Goal: Task Accomplishment & Management: Manage account settings

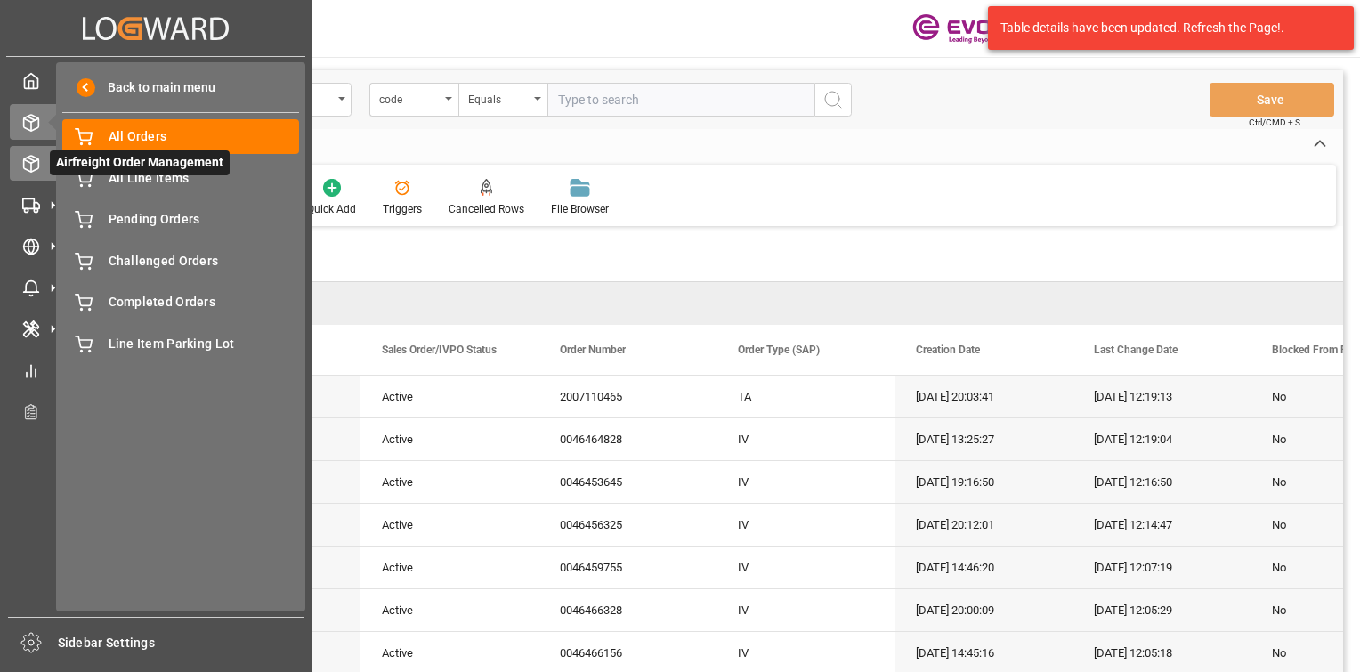
click at [36, 160] on polyline at bounding box center [31, 161] width 14 height 4
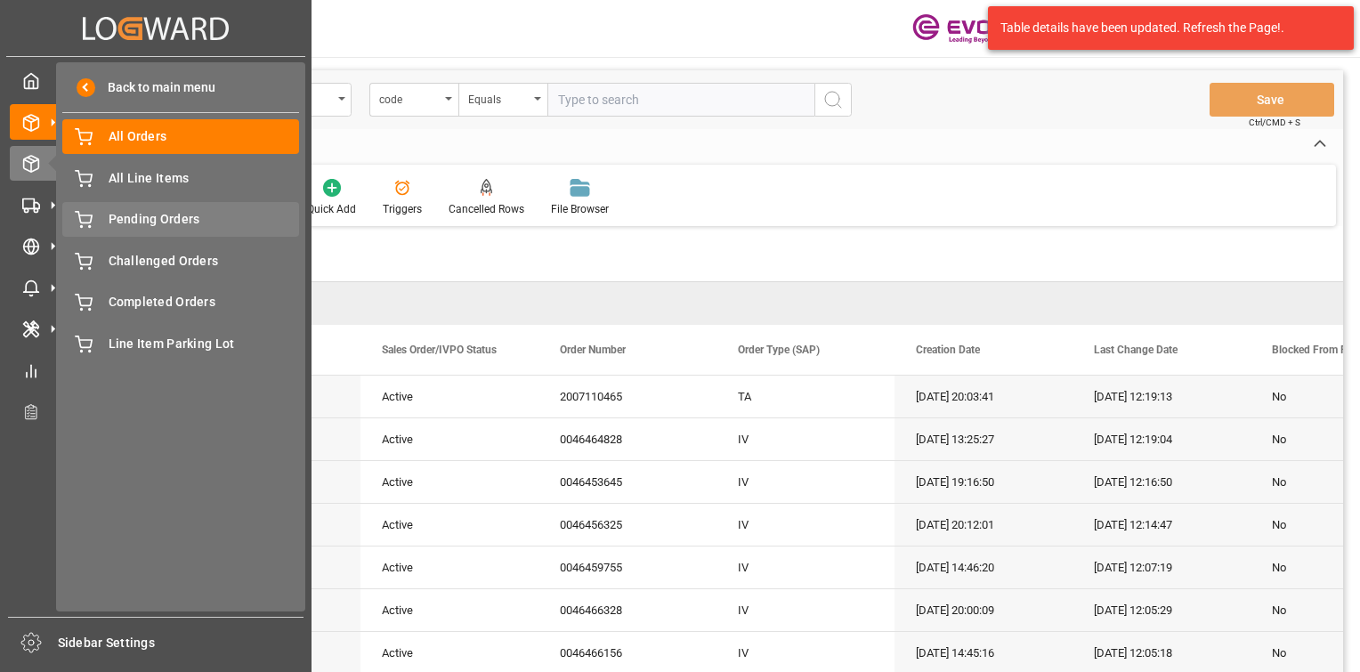
click at [109, 213] on span "Pending Orders" at bounding box center [204, 219] width 191 height 19
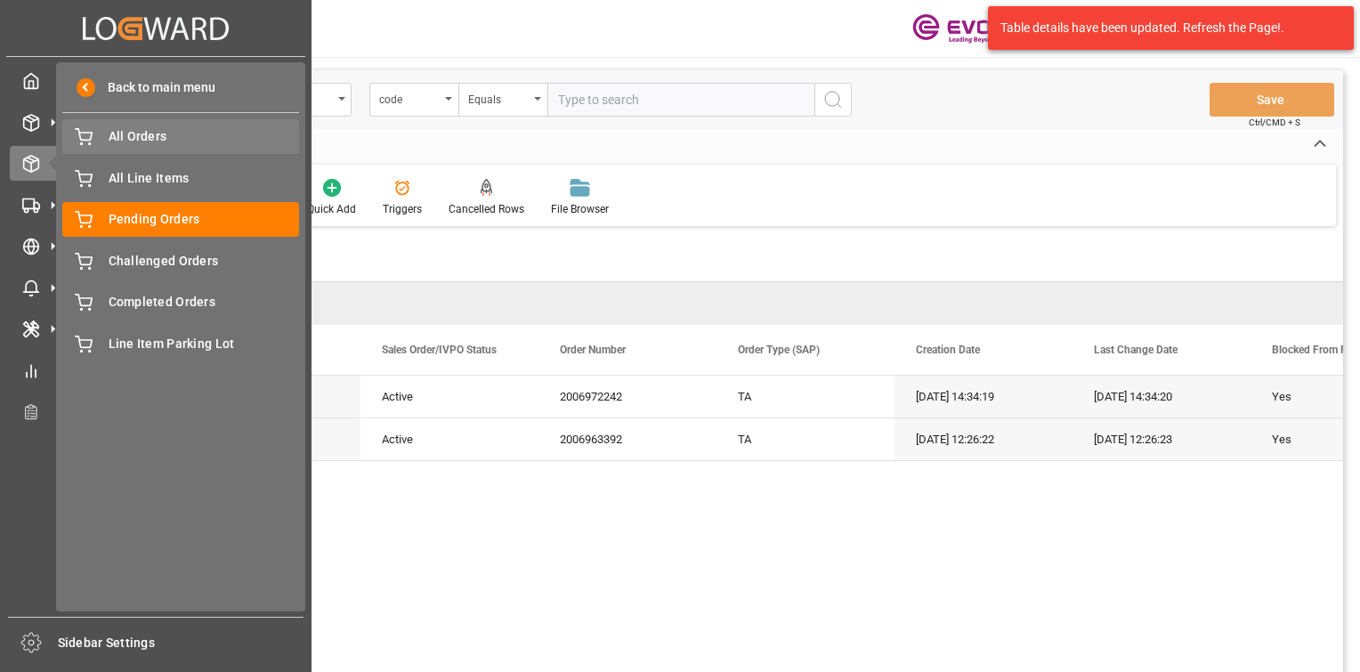
click at [147, 135] on span "All Orders" at bounding box center [204, 136] width 191 height 19
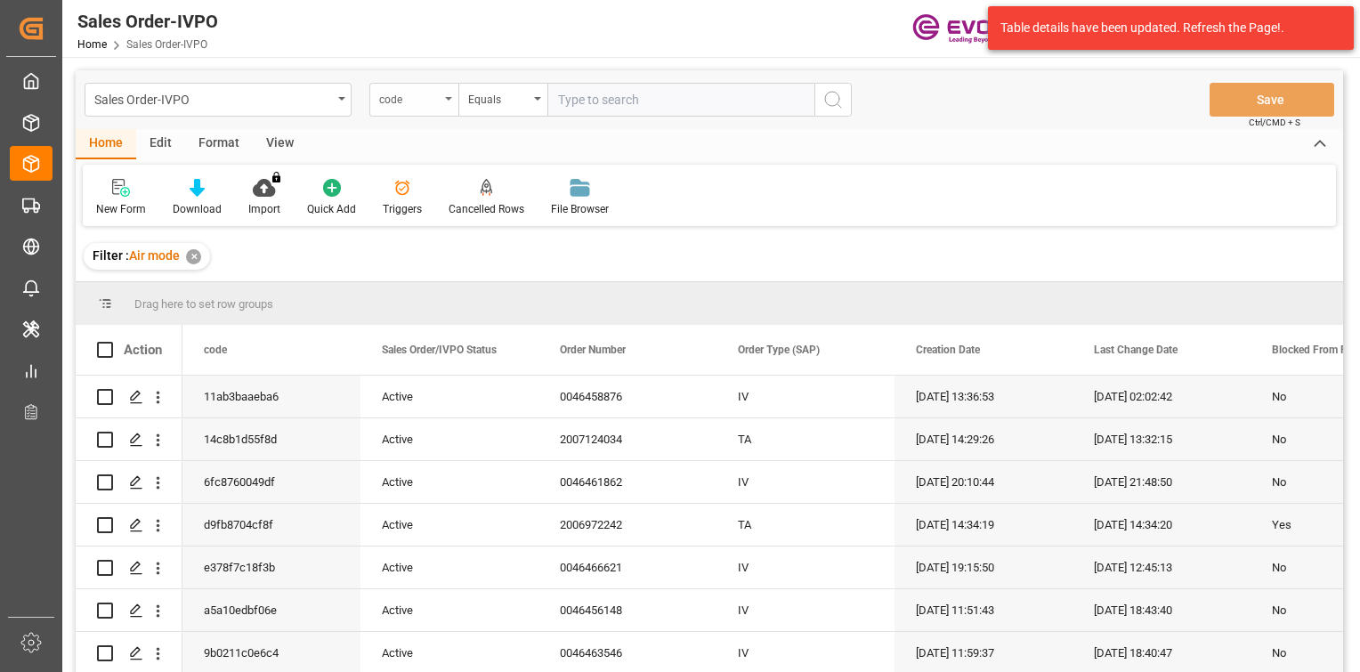
click at [402, 98] on div "code" at bounding box center [409, 97] width 61 height 20
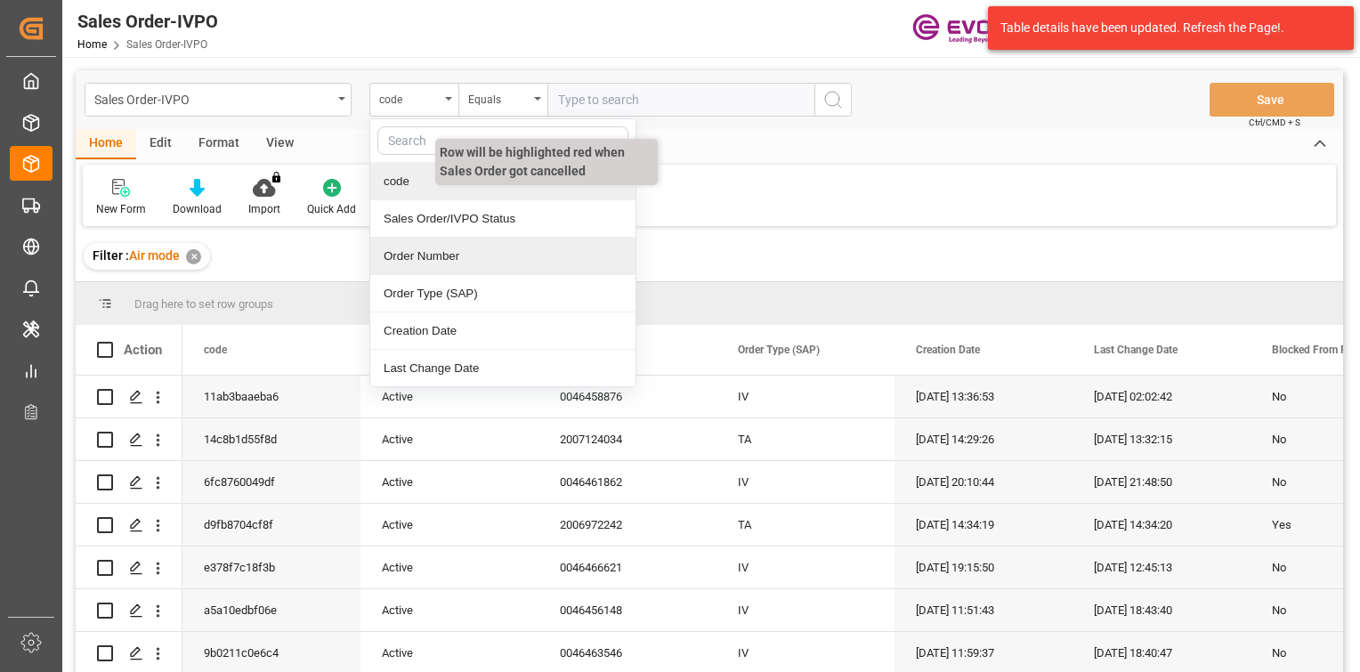
drag, startPoint x: 465, startPoint y: 244, endPoint x: 506, endPoint y: 206, distance: 55.4
click at [466, 240] on div "Order Number" at bounding box center [502, 256] width 265 height 37
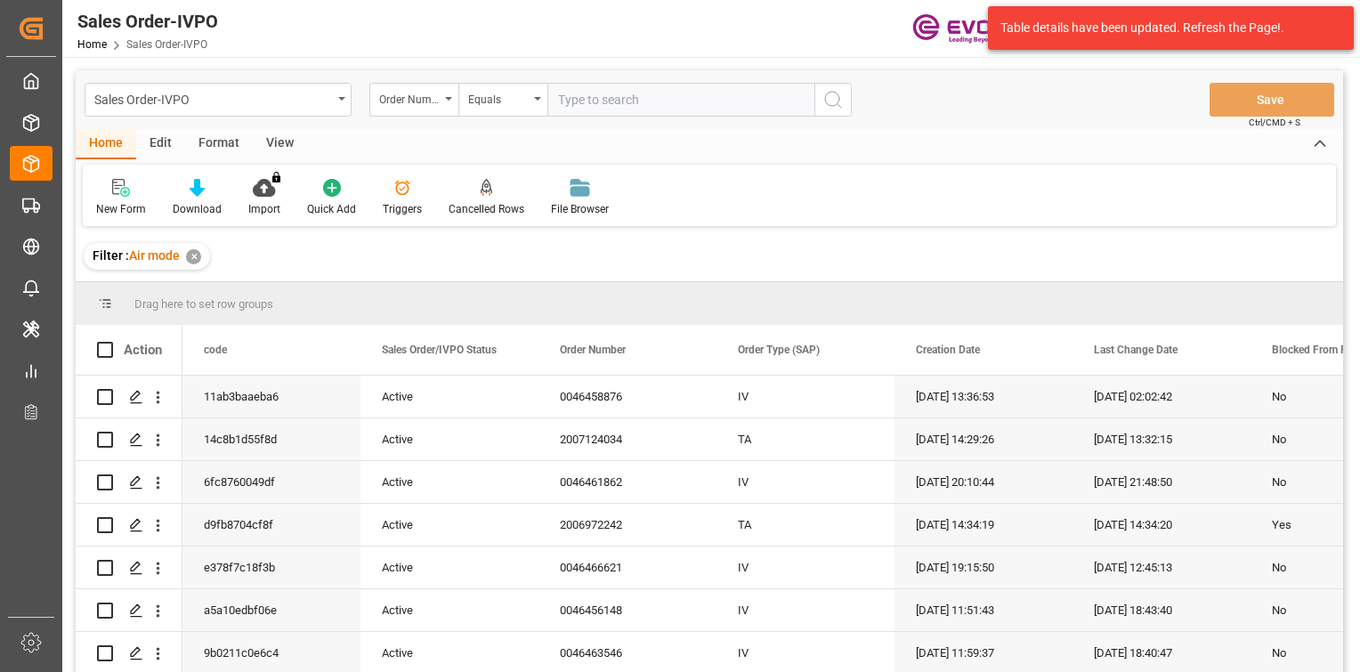
click at [642, 96] on input "text" at bounding box center [680, 100] width 267 height 34
paste input "46461862"
type input "0046461862"
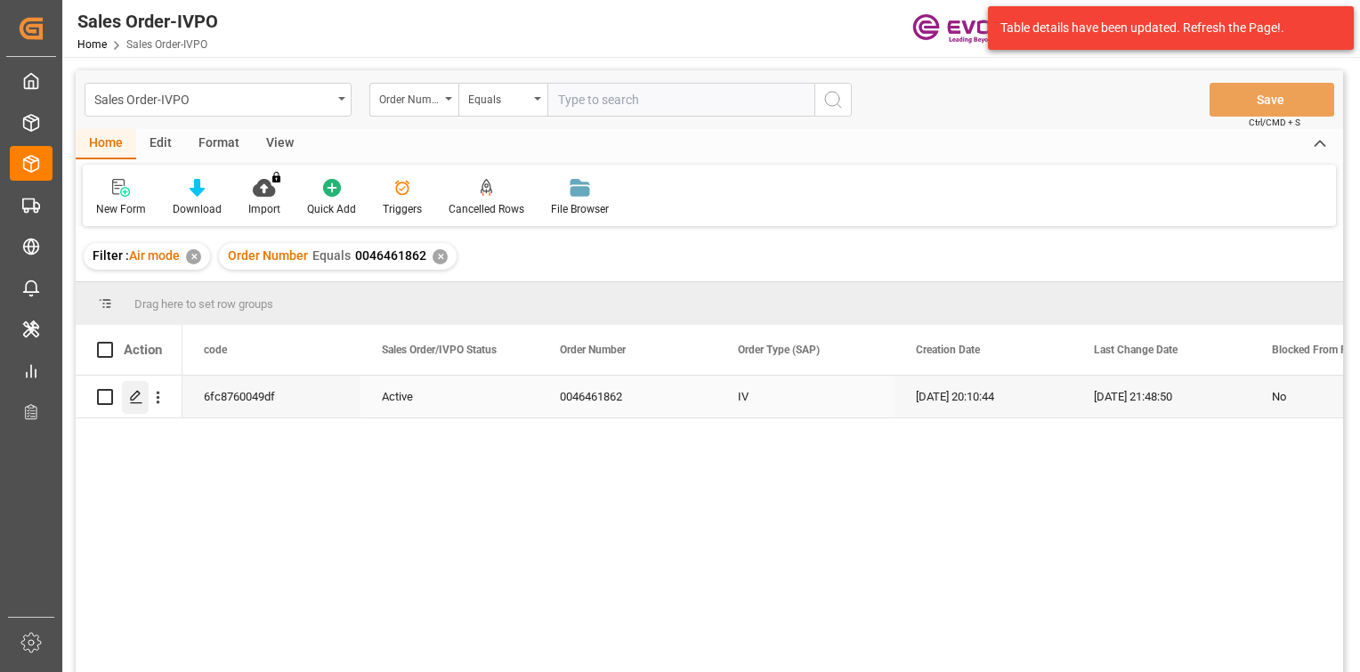
click at [138, 402] on icon "Press SPACE to select this row." at bounding box center [136, 397] width 14 height 14
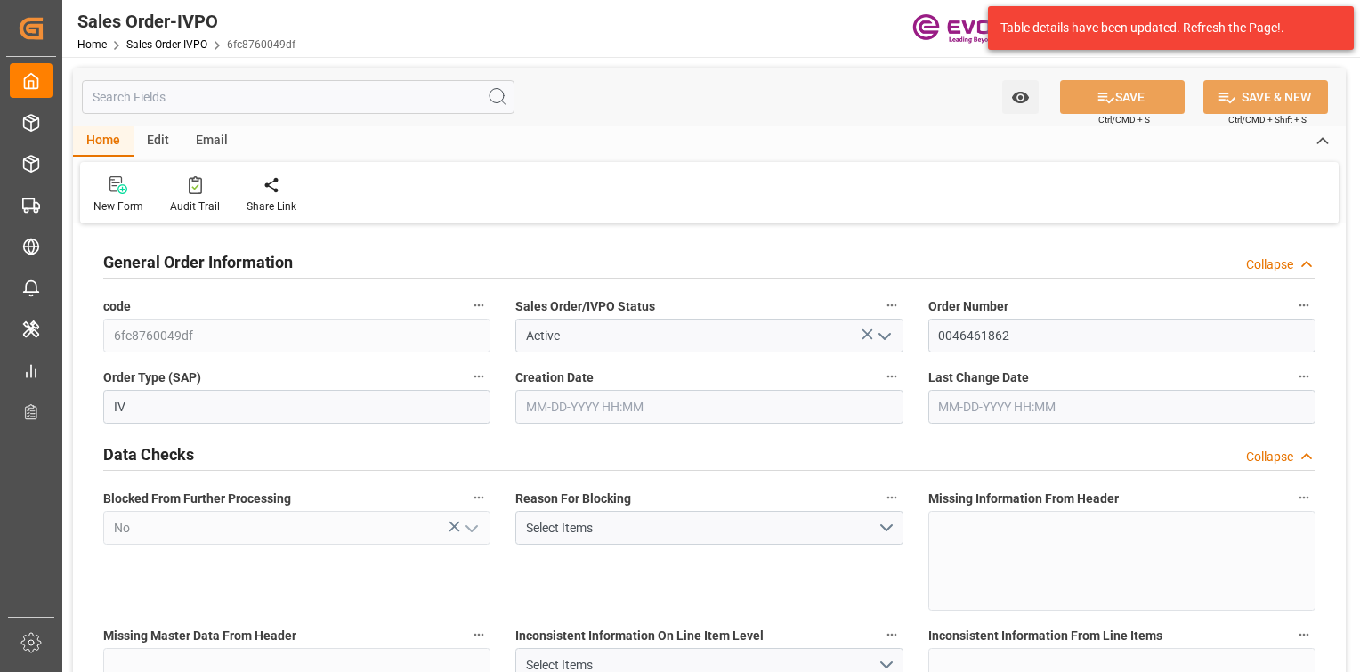
type input "MXMEX"
type input "0"
type input "1"
type input "476"
type input "08-08-2025 20:10"
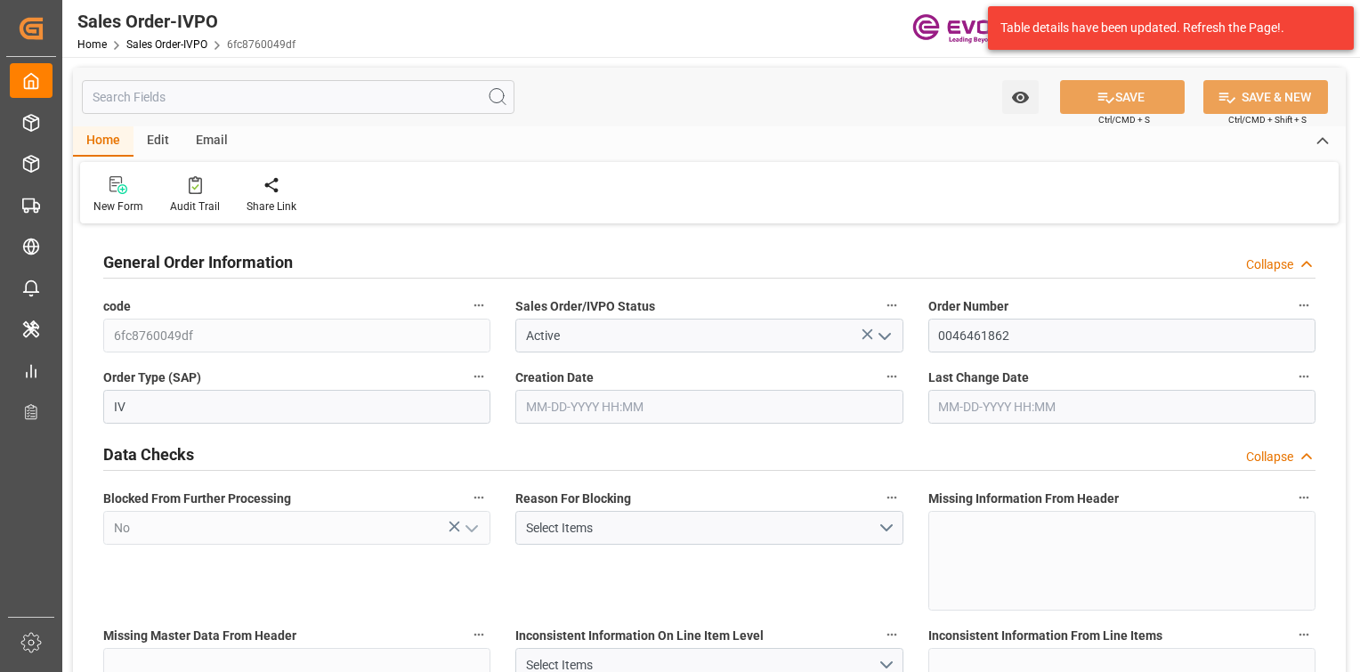
type input "08-08-2025 21:48"
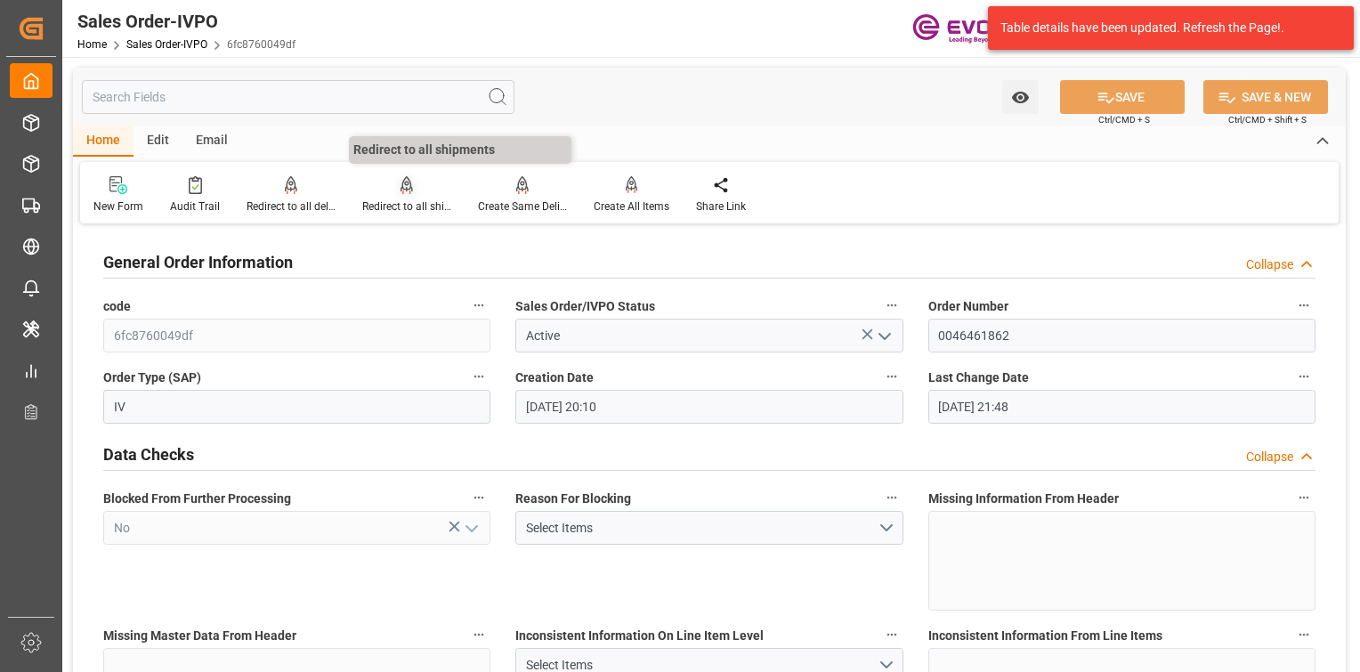
click at [392, 203] on div "Redirect to all shipments" at bounding box center [406, 206] width 89 height 16
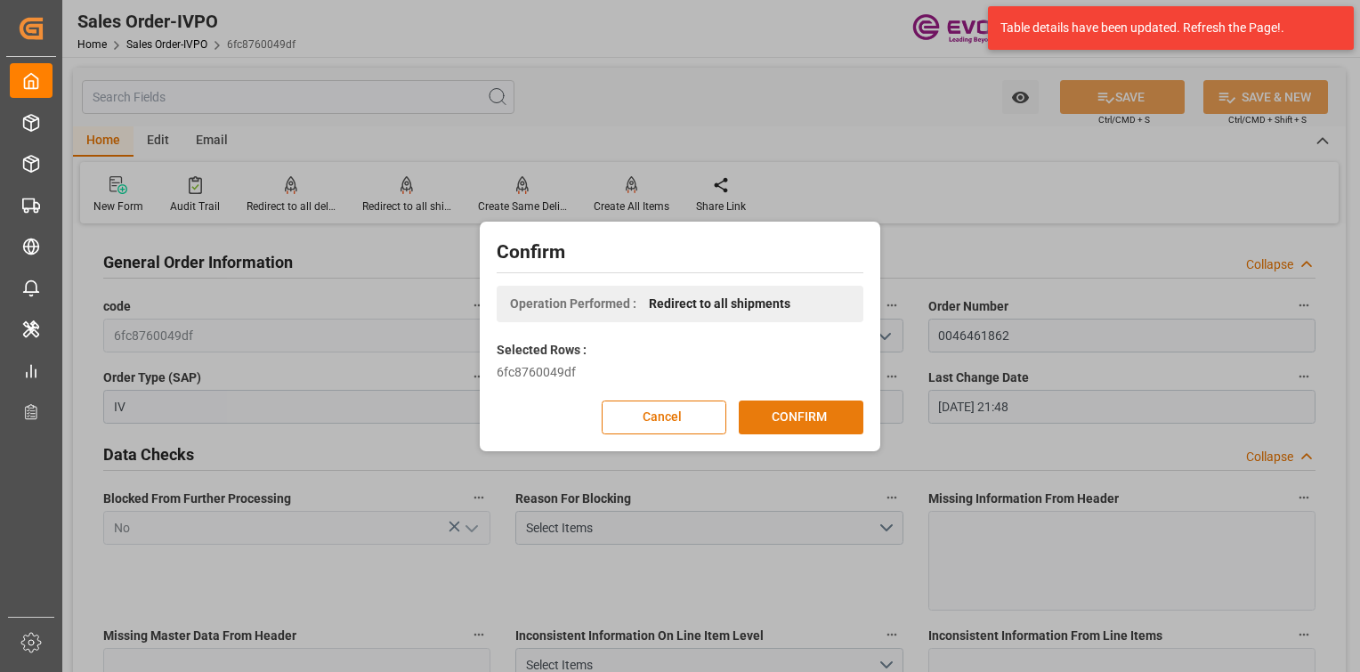
click at [794, 419] on button "CONFIRM" at bounding box center [800, 417] width 125 height 34
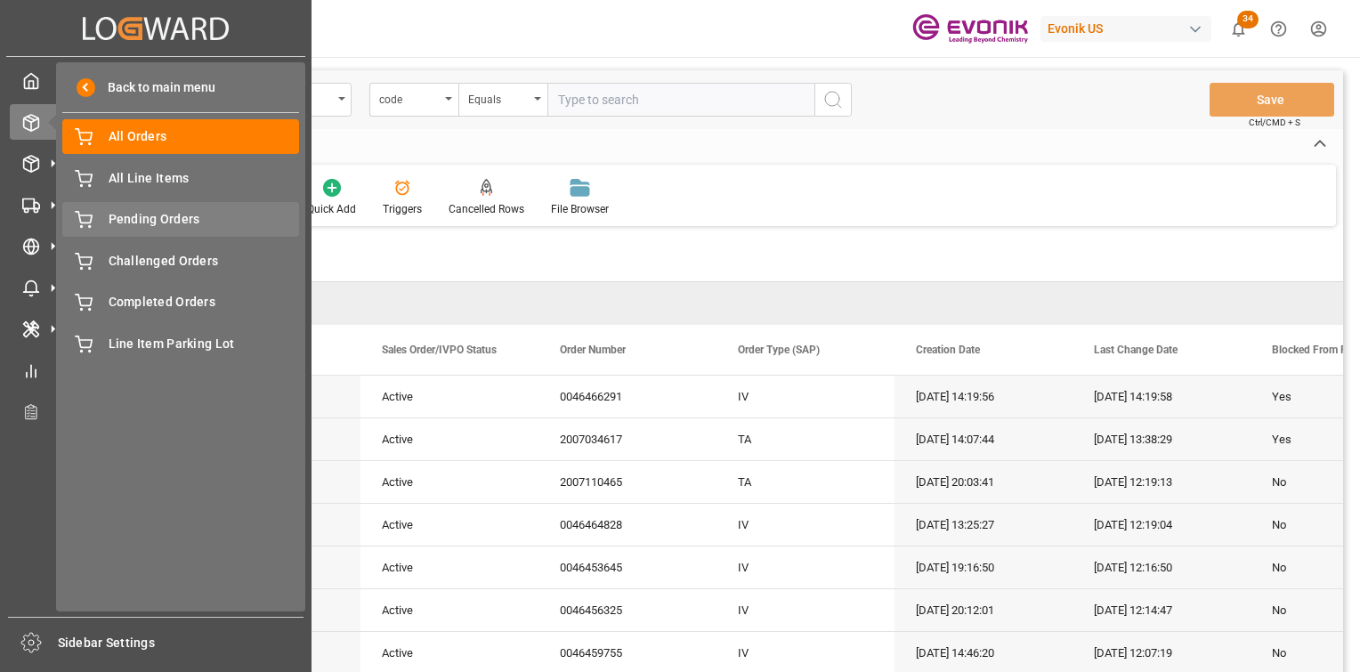
click at [136, 208] on div "Pending Orders Pending Orders" at bounding box center [180, 219] width 237 height 35
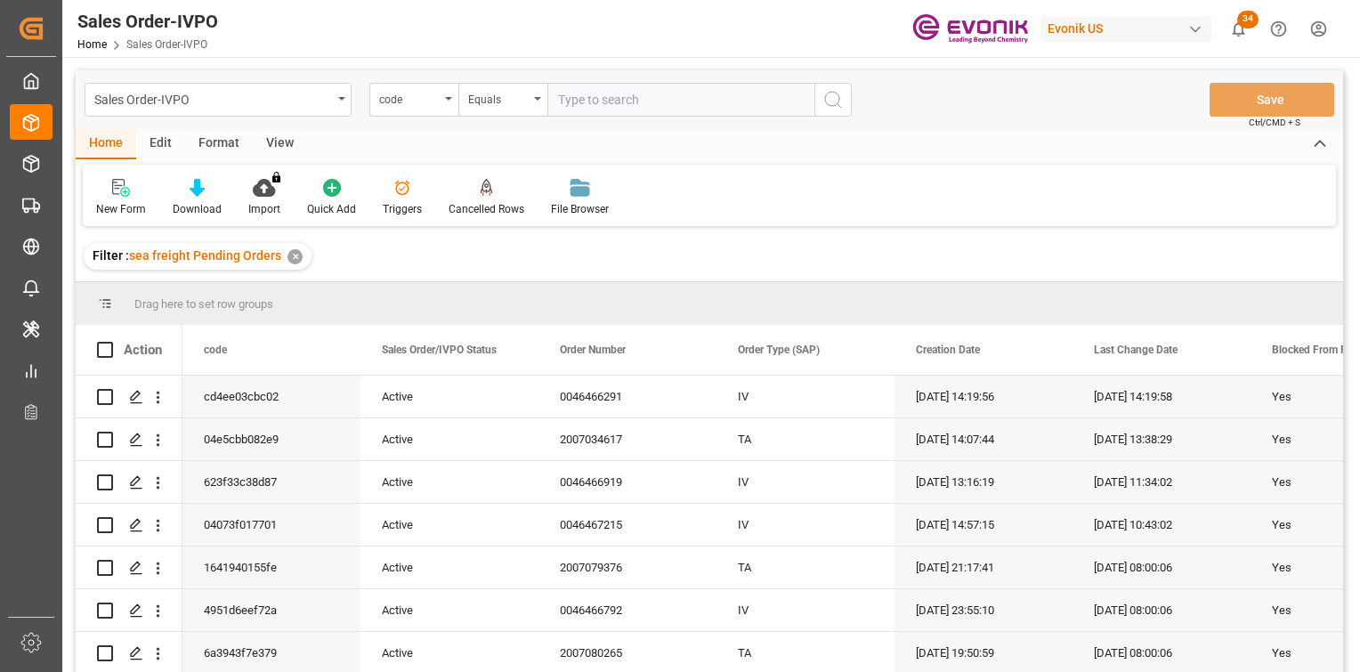
click at [382, 141] on div "Home Edit Format View" at bounding box center [709, 144] width 1267 height 30
click at [221, 135] on div "Format" at bounding box center [219, 144] width 68 height 30
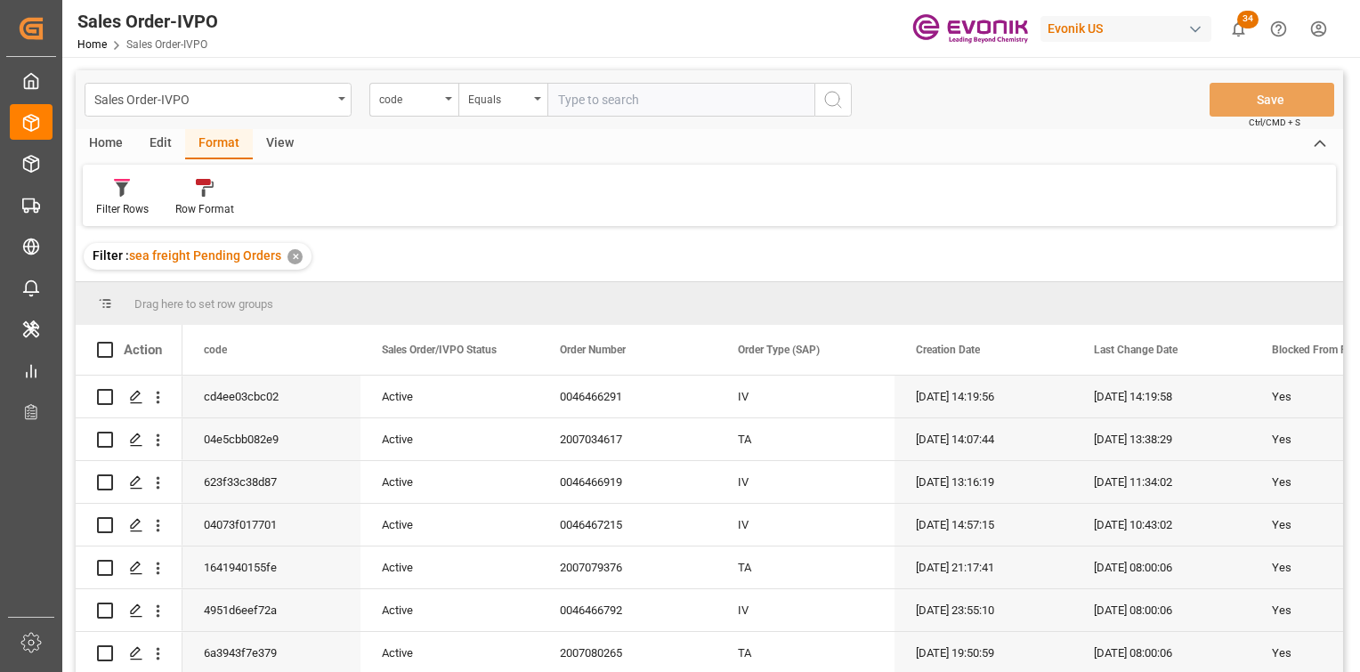
drag, startPoint x: 277, startPoint y: 141, endPoint x: 114, endPoint y: 253, distance: 197.2
click at [277, 139] on div "View" at bounding box center [280, 144] width 54 height 30
click at [242, 183] on div at bounding box center [201, 187] width 89 height 19
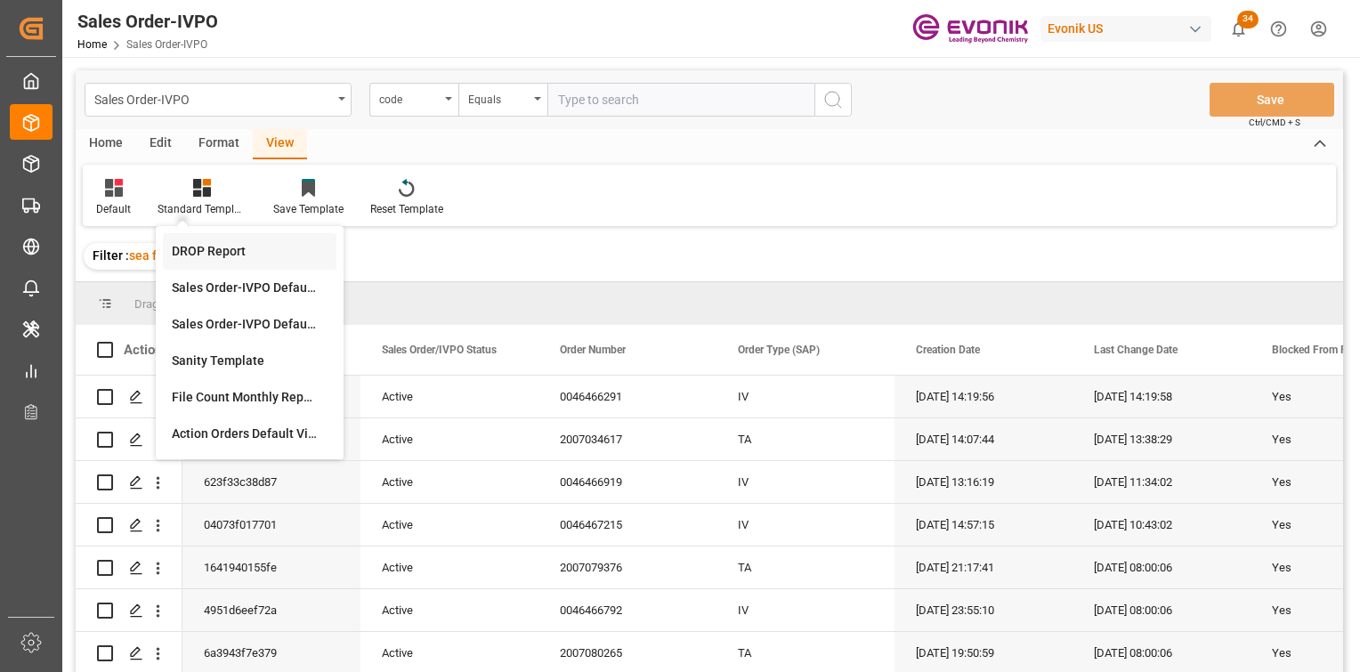
click at [219, 255] on div "DROP Report" at bounding box center [250, 251] width 156 height 19
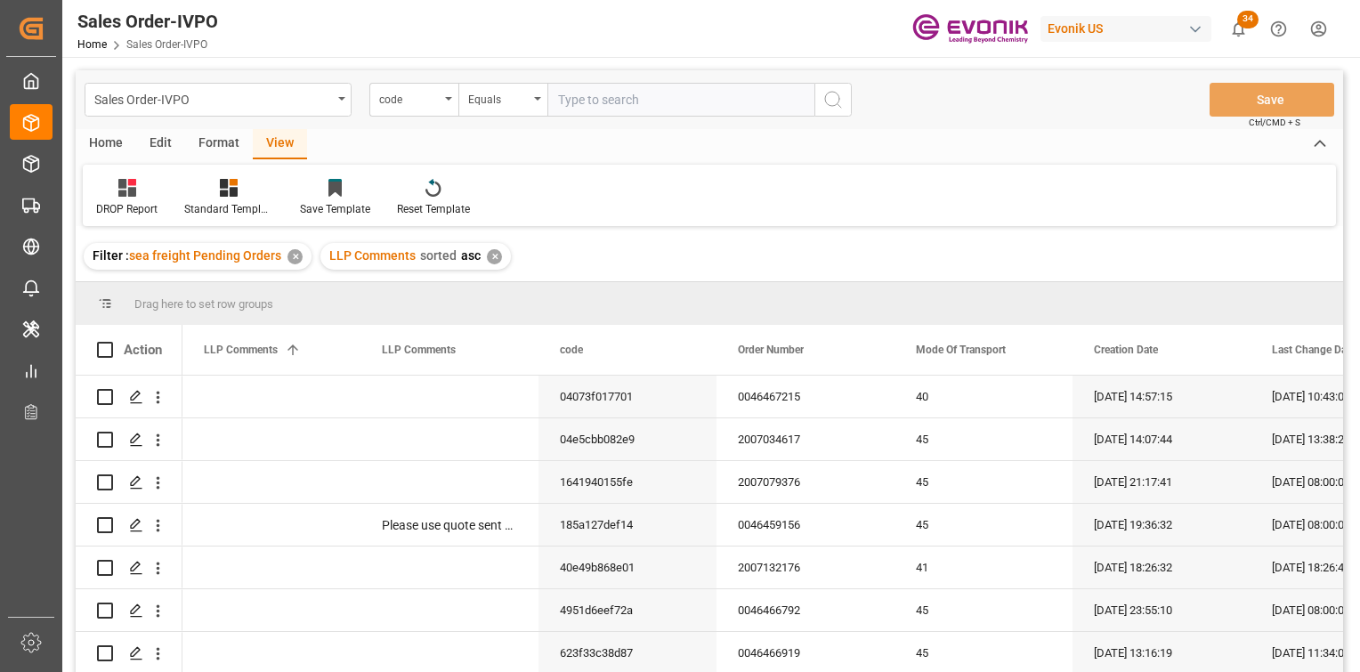
drag, startPoint x: 110, startPoint y: 152, endPoint x: 131, endPoint y: 155, distance: 20.6
click at [111, 152] on div "Home" at bounding box center [106, 144] width 61 height 30
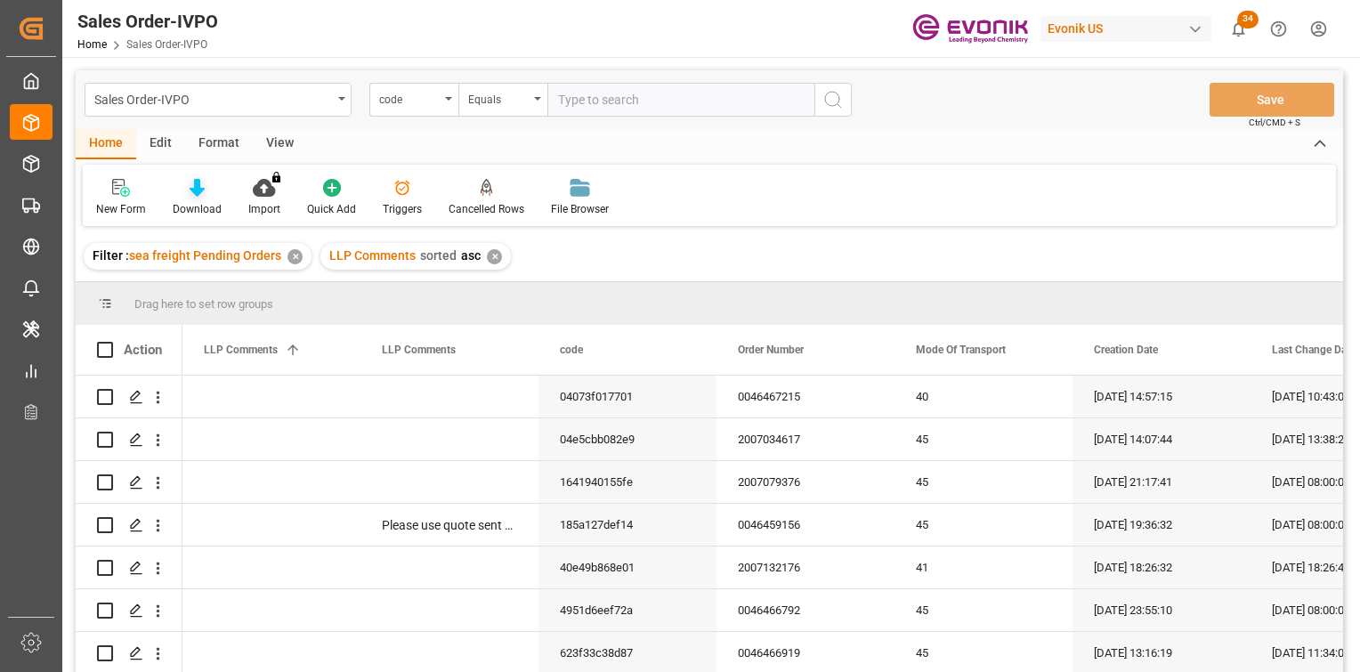
click at [207, 200] on div "Download" at bounding box center [197, 197] width 76 height 39
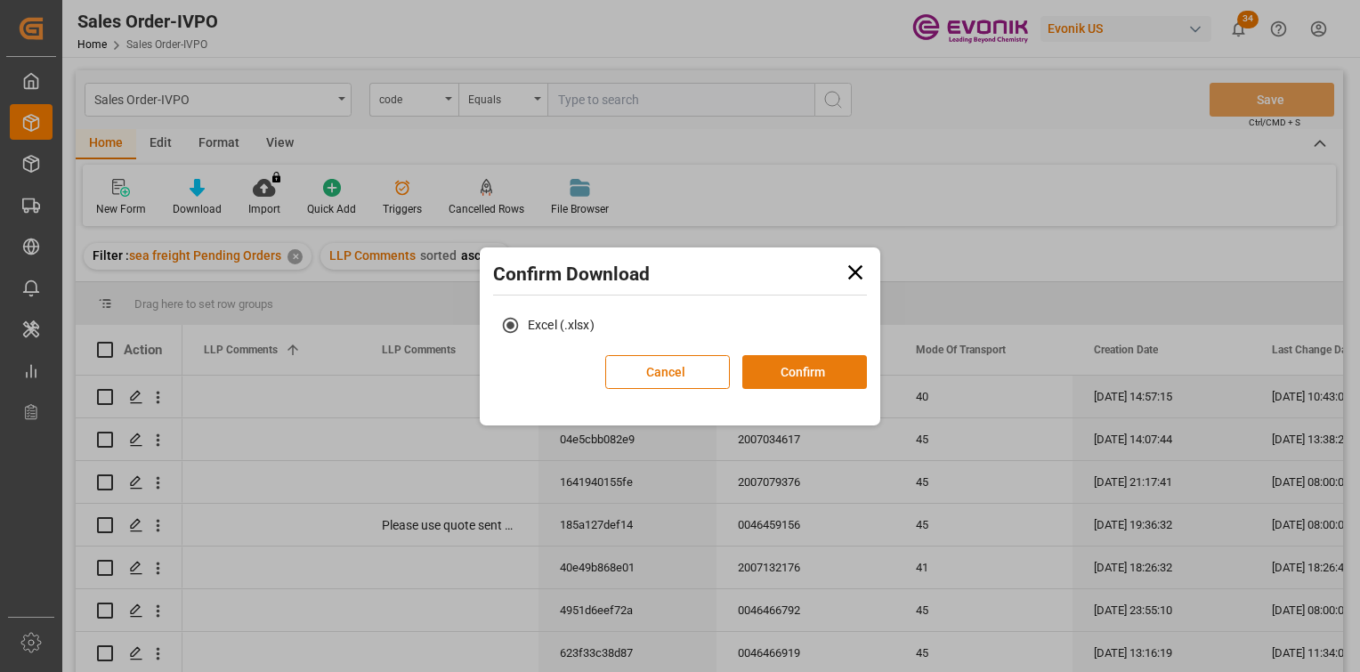
click at [787, 363] on button "Confirm" at bounding box center [804, 372] width 125 height 34
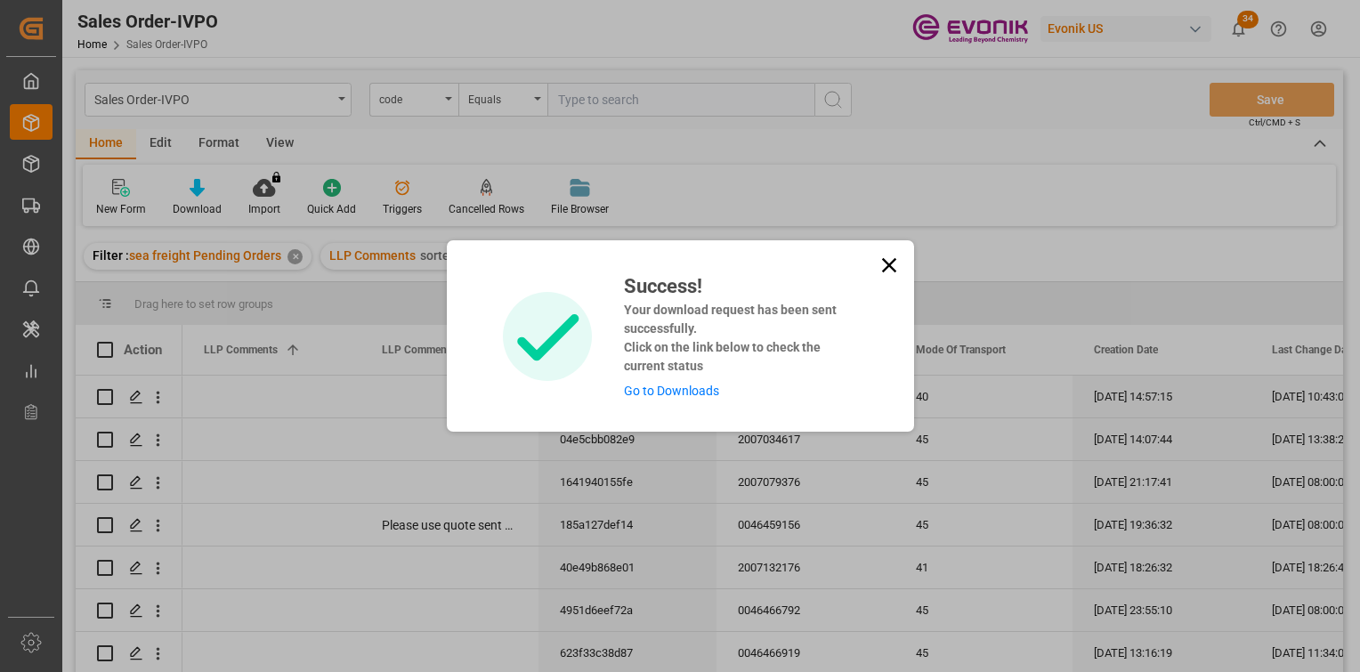
click at [677, 395] on link "Go to Downloads" at bounding box center [671, 390] width 95 height 14
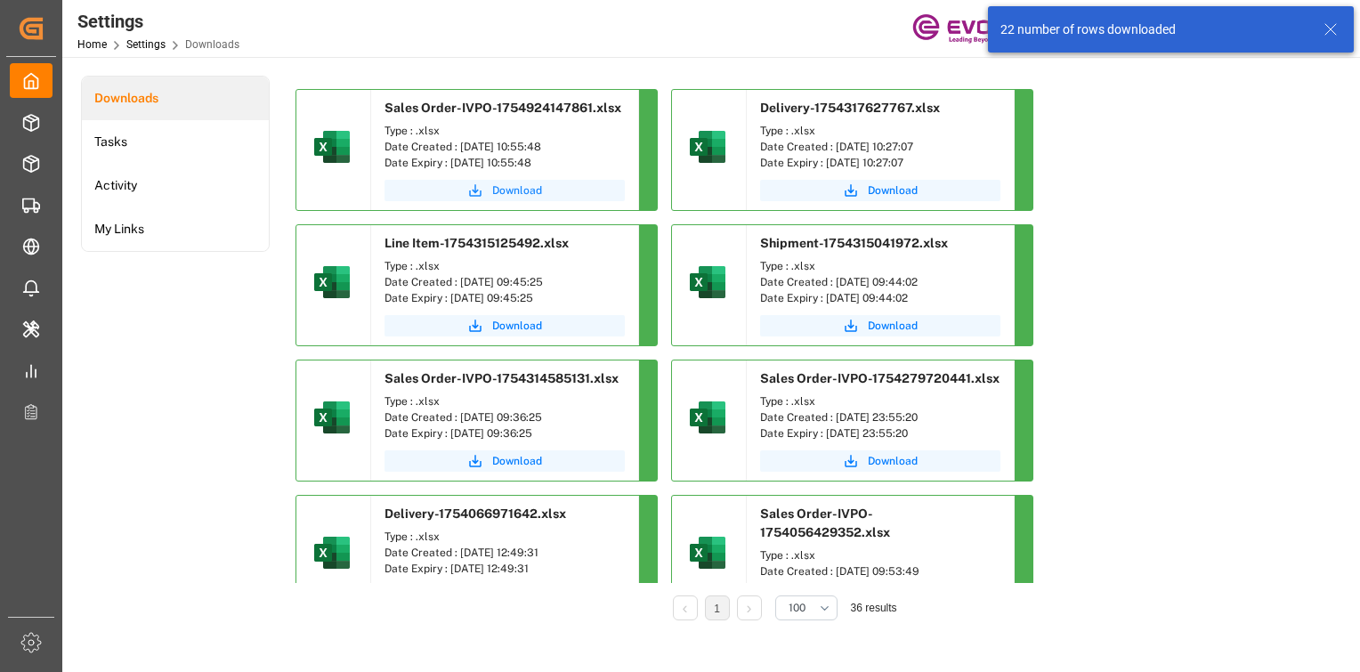
click at [505, 193] on span "Download" at bounding box center [517, 190] width 50 height 16
